Goal: Information Seeking & Learning: Learn about a topic

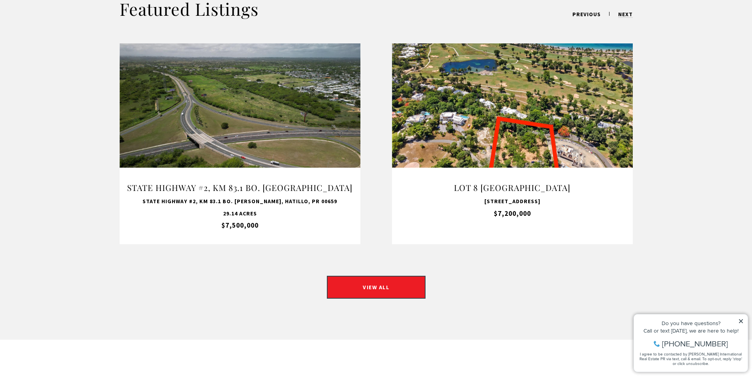
scroll to position [634, 0]
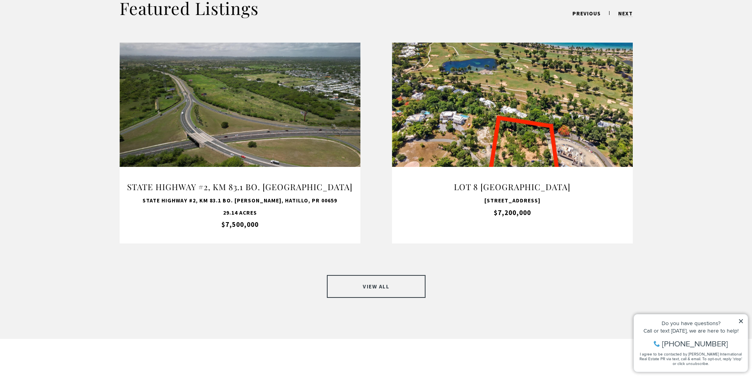
click at [391, 276] on link "VIEW ALL" at bounding box center [376, 286] width 99 height 23
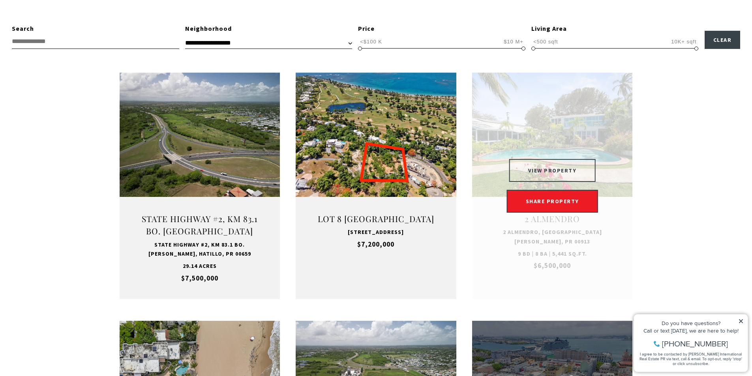
click at [549, 170] on button "VIEW PROPERTY" at bounding box center [552, 170] width 86 height 23
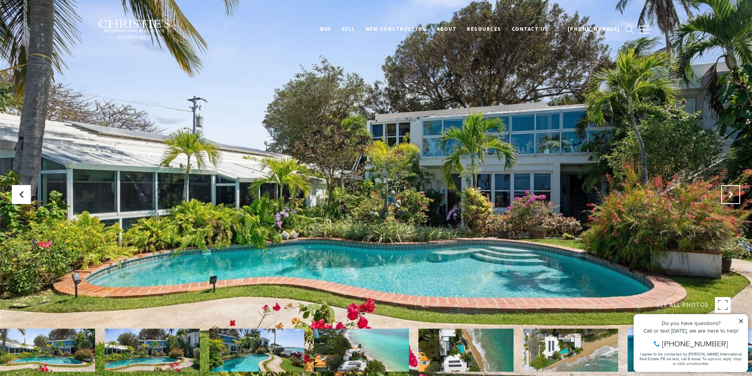
click at [733, 197] on icon "Next Slide" at bounding box center [730, 195] width 8 height 8
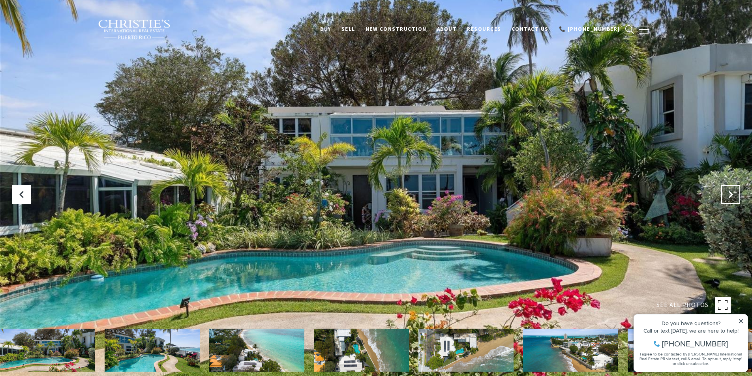
click at [733, 197] on icon "Next Slide" at bounding box center [730, 195] width 8 height 8
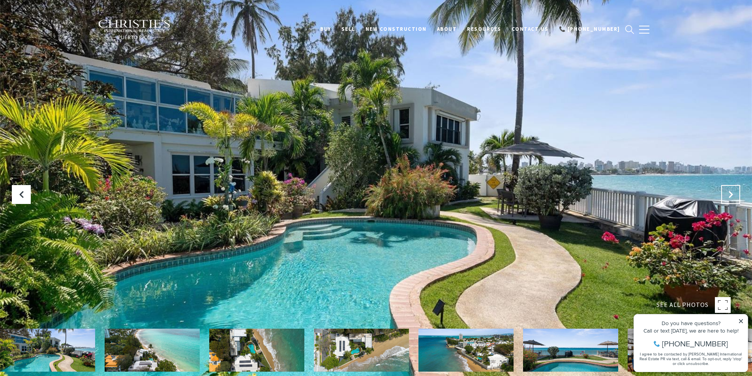
click at [733, 197] on icon "Next Slide" at bounding box center [730, 195] width 8 height 8
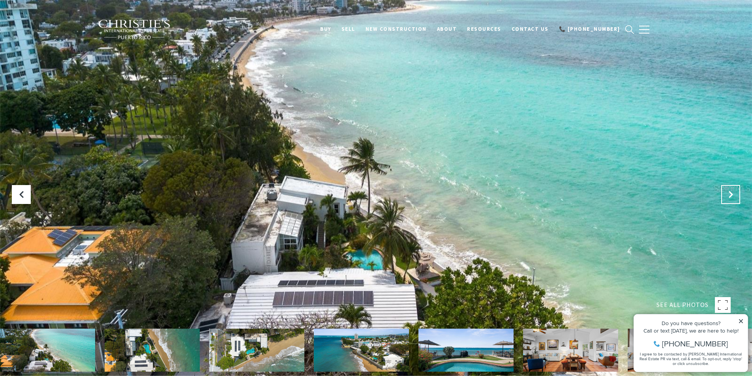
click at [733, 197] on icon "Next Slide" at bounding box center [730, 195] width 8 height 8
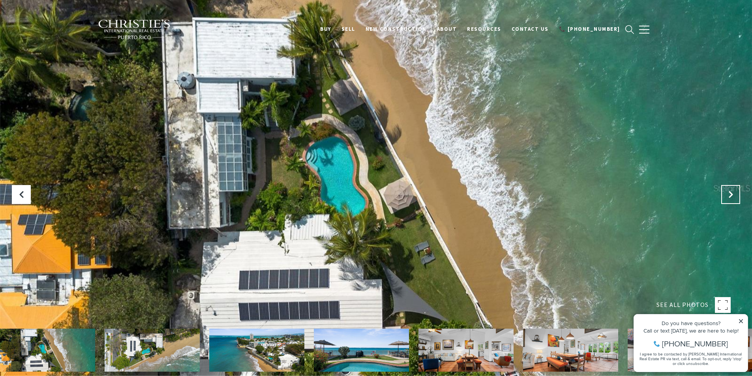
click at [733, 197] on icon "Next Slide" at bounding box center [730, 195] width 8 height 8
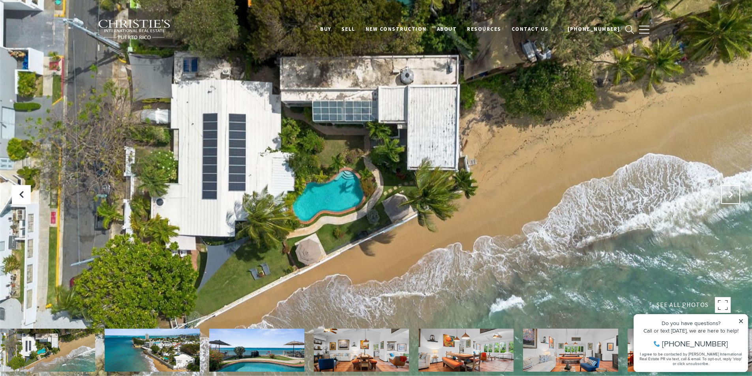
click at [733, 197] on icon "Next Slide" at bounding box center [730, 195] width 8 height 8
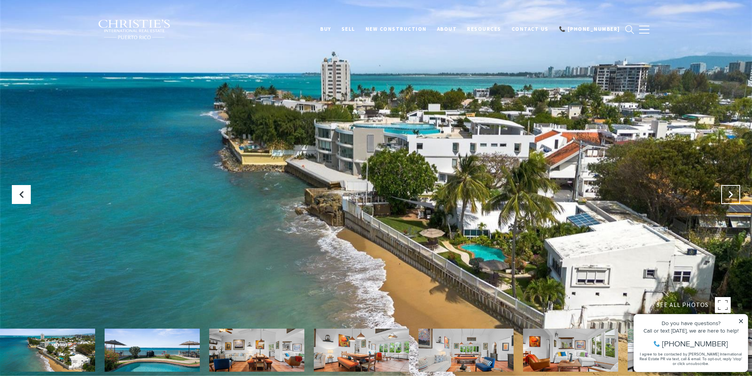
click at [733, 197] on icon "Next Slide" at bounding box center [730, 195] width 8 height 8
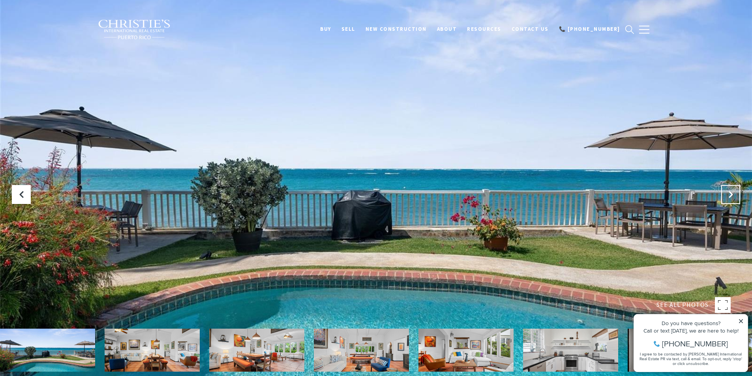
click at [733, 197] on icon "Next Slide" at bounding box center [730, 195] width 8 height 8
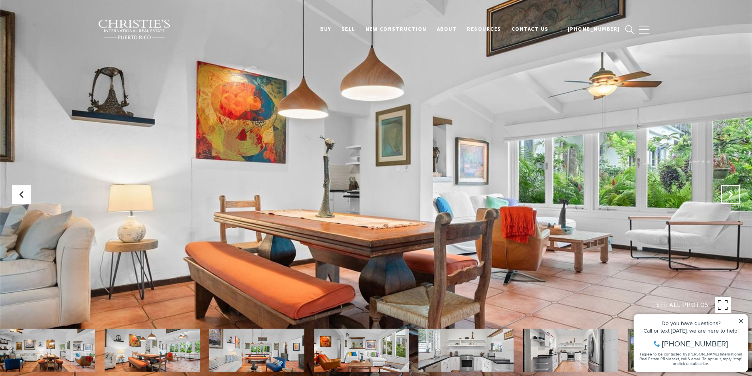
click at [733, 197] on icon "Next Slide" at bounding box center [730, 195] width 8 height 8
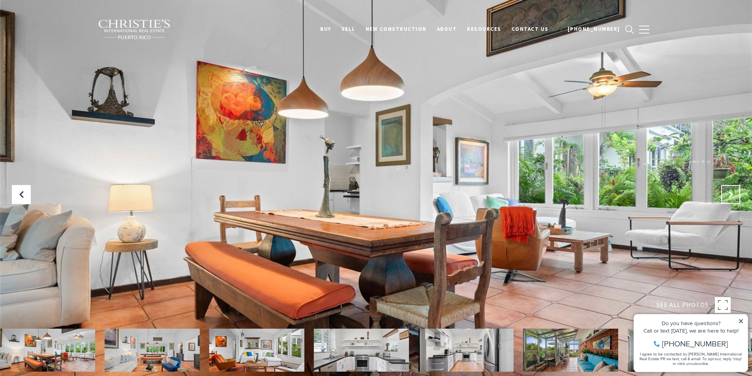
click at [733, 197] on icon "Next Slide" at bounding box center [730, 195] width 8 height 8
